Goal: Check status

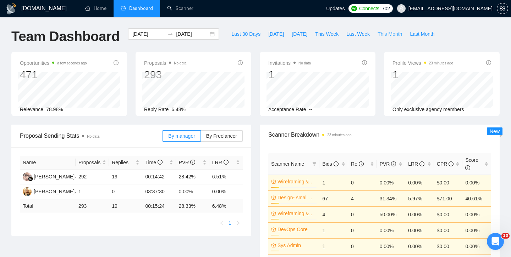
click at [388, 33] on span "This Month" at bounding box center [389, 34] width 24 height 8
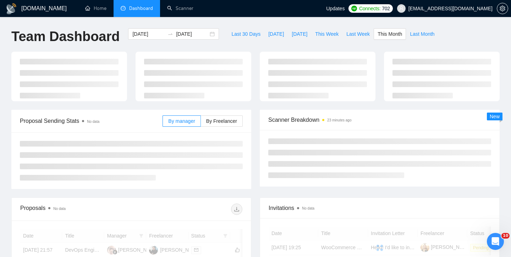
type input "[DATE]"
